Goal: Information Seeking & Learning: Learn about a topic

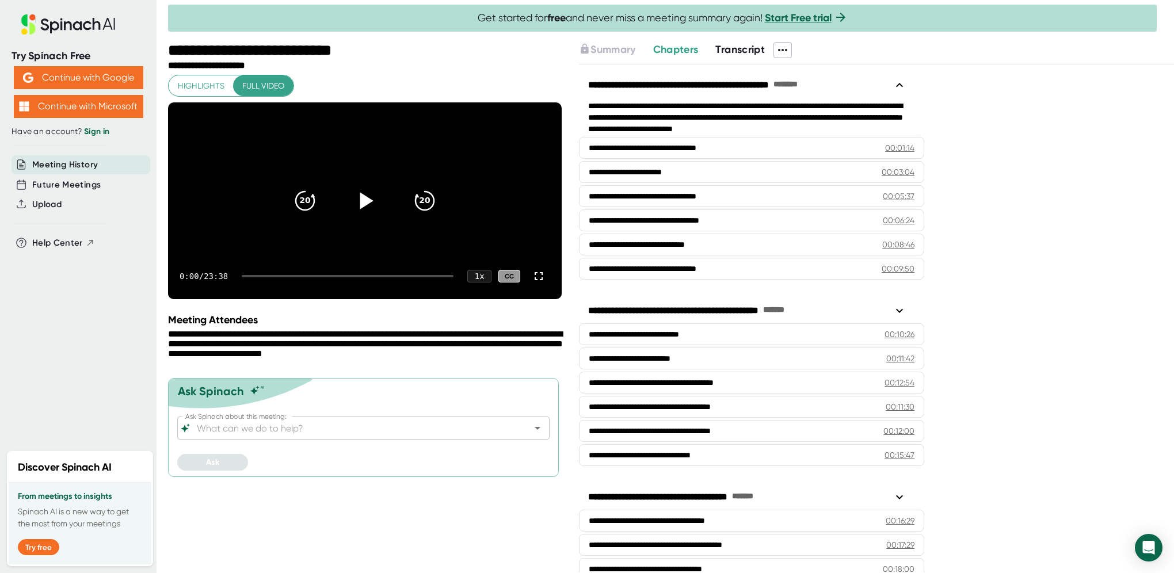
click at [363, 209] on icon at bounding box center [366, 200] width 13 height 17
click at [425, 212] on icon "20" at bounding box center [424, 200] width 29 height 29
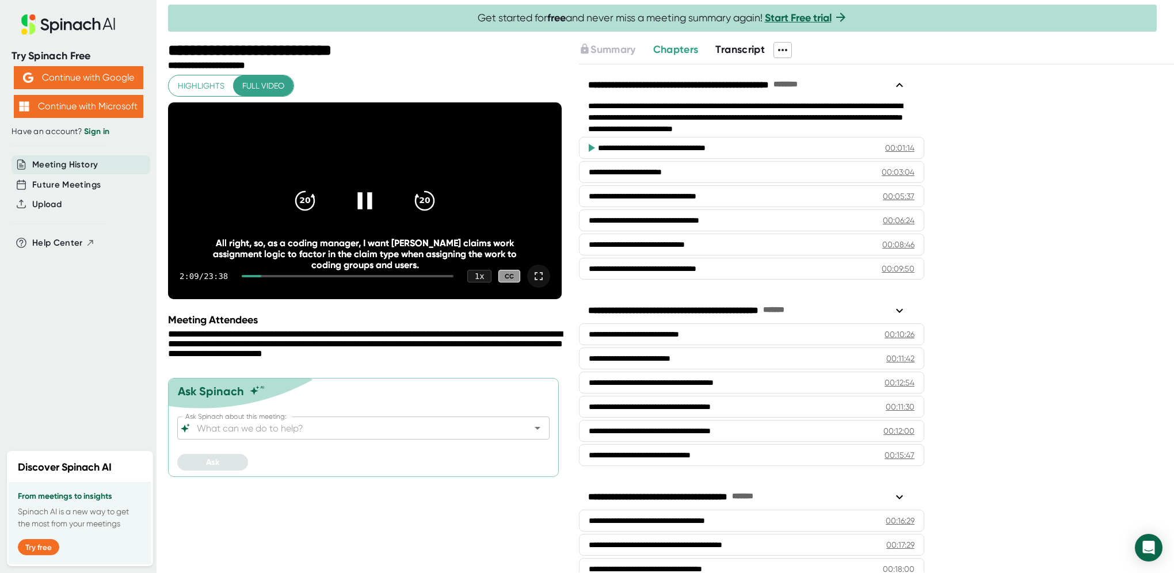
click at [536, 283] on icon at bounding box center [539, 276] width 14 height 14
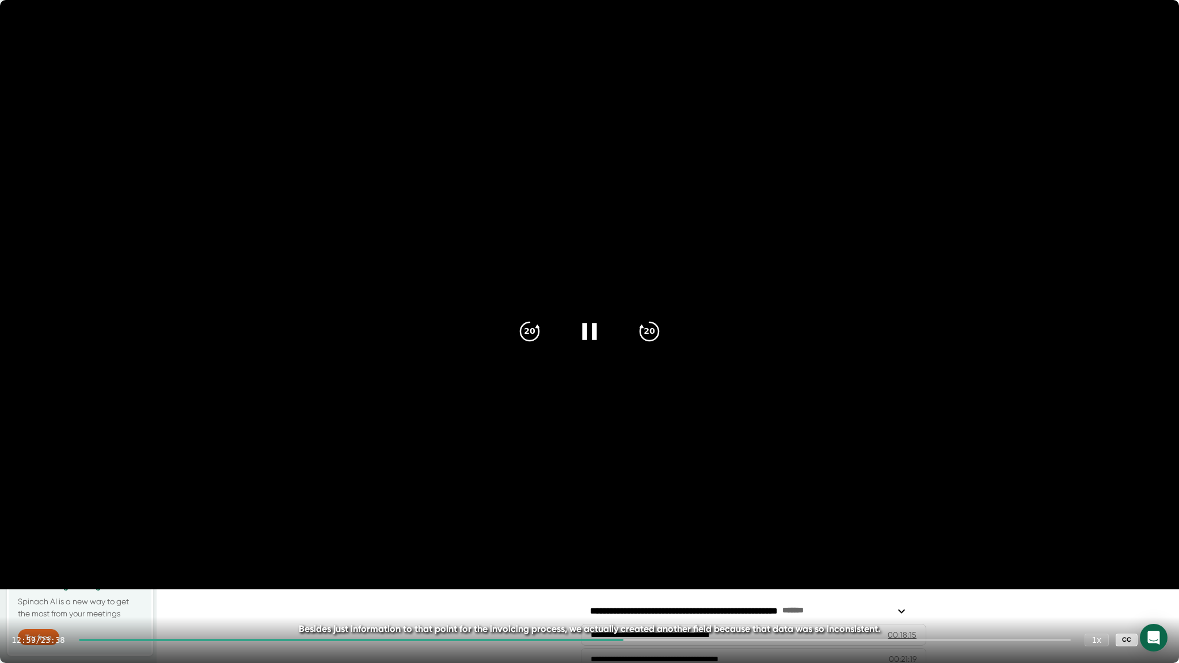
click at [1156, 573] on icon at bounding box center [1156, 640] width 14 height 14
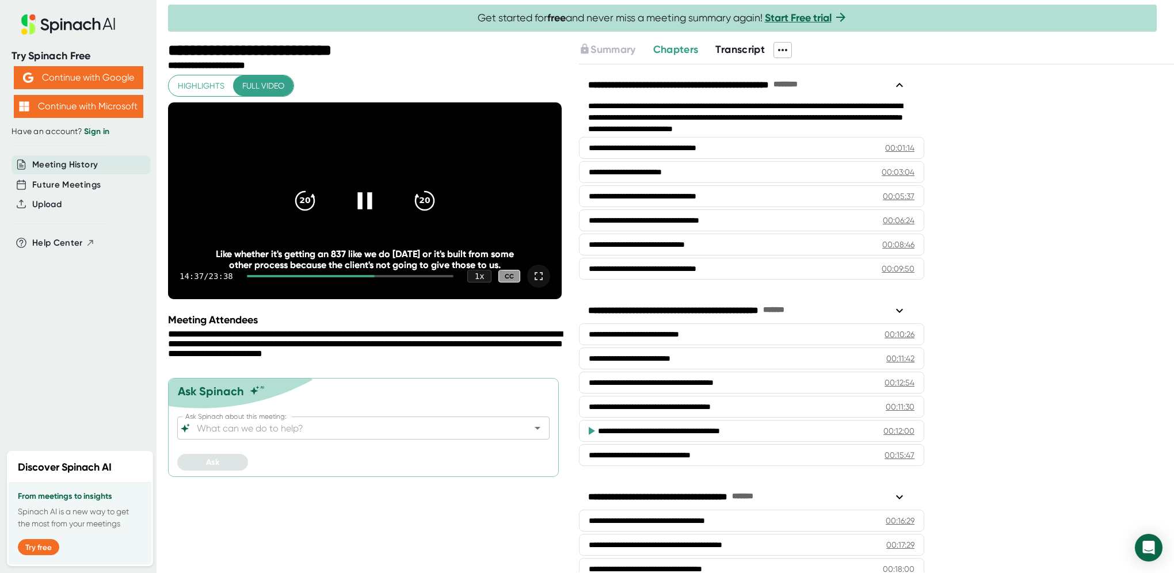
click at [365, 209] on icon at bounding box center [364, 200] width 29 height 29
